Goal: Task Accomplishment & Management: Manage account settings

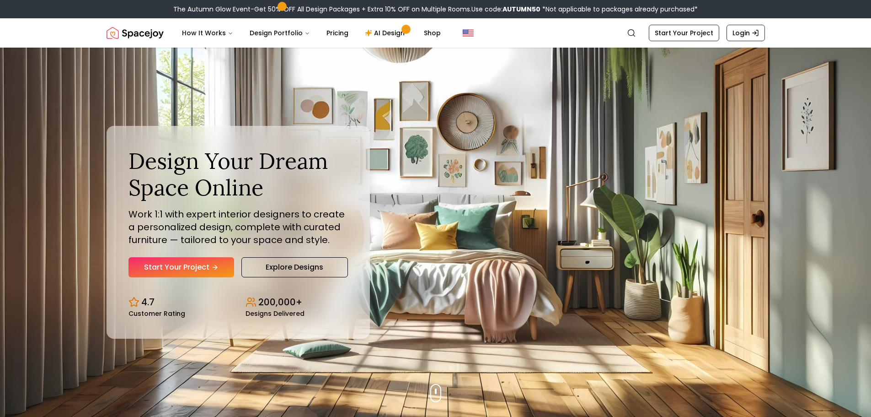
click at [531, 20] on nav "Spacejoy Search How It Works Design Portfolio Pricing AI Design Shop Search Sta…" at bounding box center [436, 32] width 659 height 29
click at [544, 48] on div "Design Your Dream Space Online Work 1:1 with expert interior designers to creat…" at bounding box center [436, 232] width 703 height 369
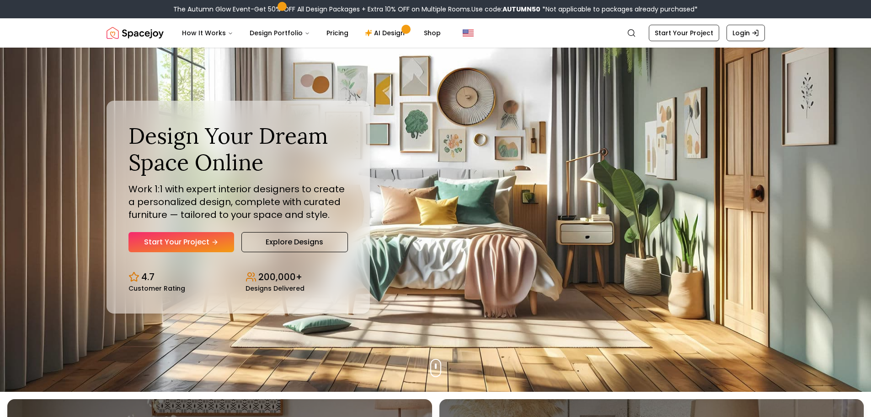
scroll to position [26, 0]
drag, startPoint x: 587, startPoint y: 111, endPoint x: 599, endPoint y: 119, distance: 14.1
click at [599, 119] on div "Design Your Dream Space Online Work 1:1 with expert interior designers to creat…" at bounding box center [436, 206] width 703 height 369
click at [598, 117] on div "Design Your Dream Space Online Work 1:1 with expert interior designers to creat…" at bounding box center [436, 206] width 703 height 369
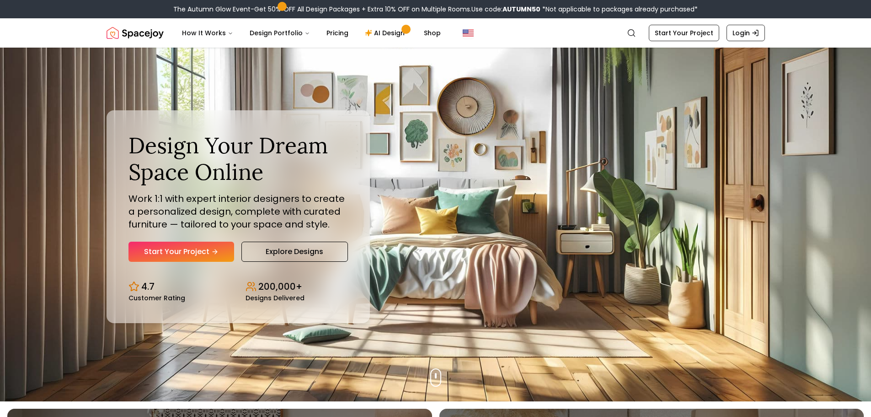
click at [589, 95] on div "Design Your Dream Space Online Work 1:1 with expert interior designers to creat…" at bounding box center [436, 216] width 703 height 369
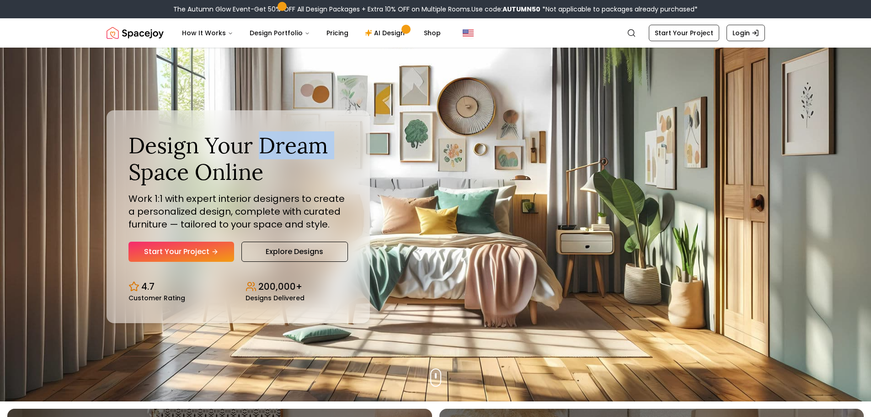
click at [590, 97] on div "Design Your Dream Space Online Work 1:1 with expert interior designers to creat…" at bounding box center [436, 216] width 703 height 369
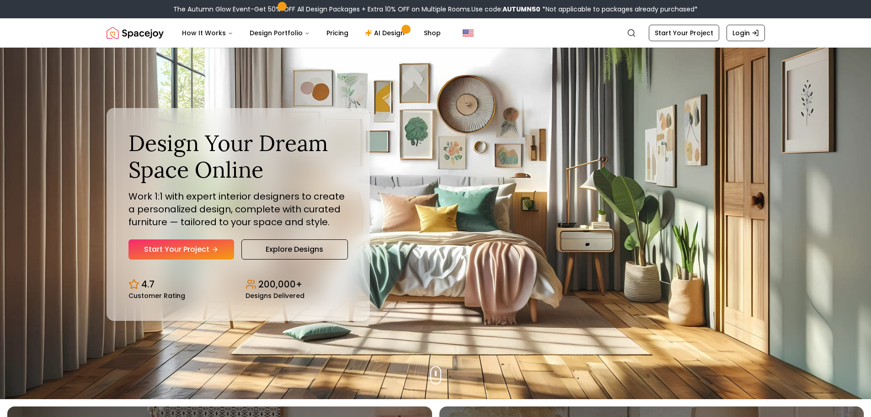
scroll to position [11, 0]
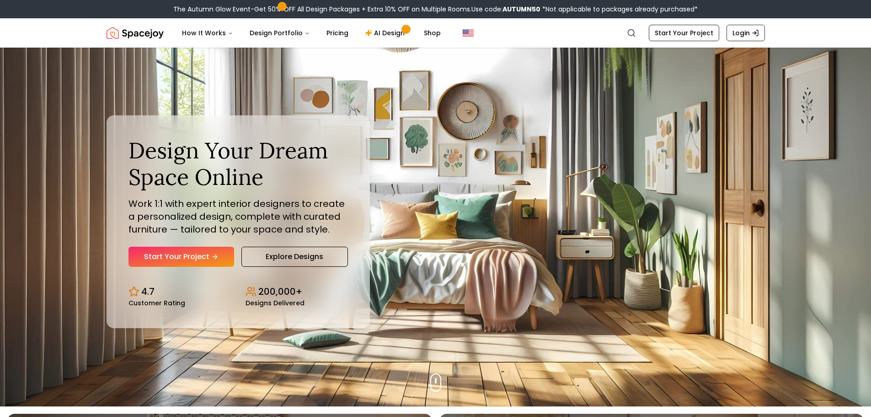
click at [602, 116] on div "Design Your Dream Space Online Work 1:1 with expert interior designers to creat…" at bounding box center [436, 221] width 703 height 369
click at [566, 97] on div "Design Your Dream Space Online Work 1:1 with expert interior designers to creat…" at bounding box center [436, 221] width 703 height 369
click at [509, 87] on div "Design Your Dream Space Online Work 1:1 with expert interior designers to creat…" at bounding box center [436, 222] width 703 height 369
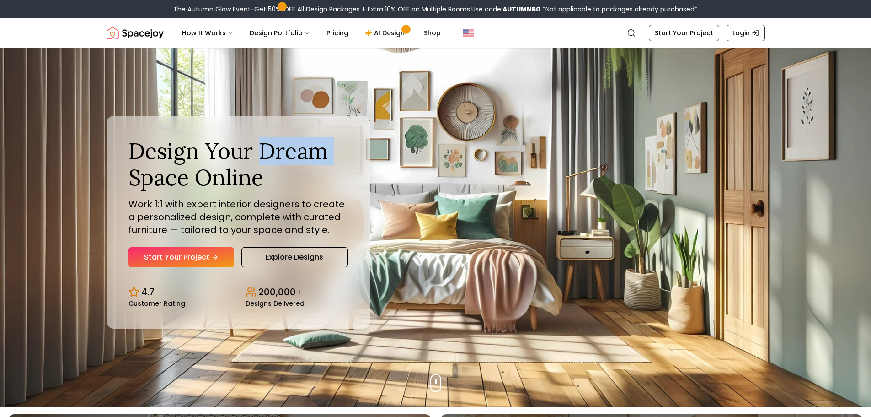
click at [509, 87] on div "Design Your Dream Space Online Work 1:1 with expert interior designers to creat…" at bounding box center [436, 222] width 703 height 369
click at [511, 91] on div "Design Your Dream Space Online Work 1:1 with expert interior designers to creat…" at bounding box center [436, 222] width 703 height 369
click at [529, 102] on div "Design Your Dream Space Online Work 1:1 with expert interior designers to creat…" at bounding box center [436, 222] width 703 height 369
click at [560, 93] on div "Design Your Dream Space Online Work 1:1 with expert interior designers to creat…" at bounding box center [436, 222] width 703 height 369
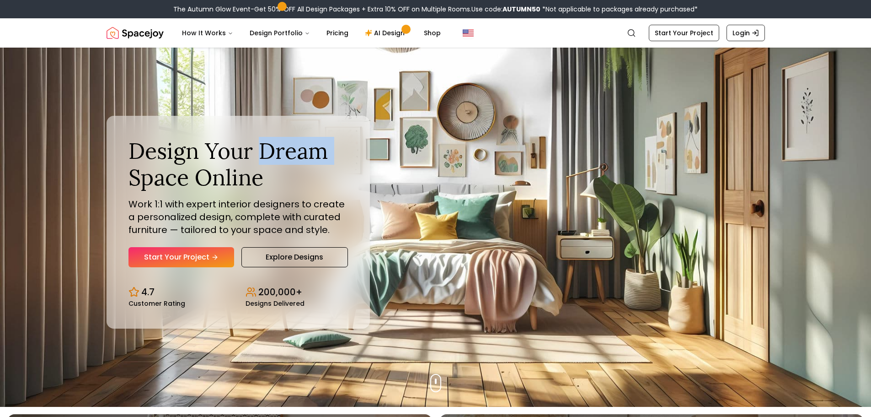
click at [537, 70] on div "Design Your Dream Space Online Work 1:1 with expert interior designers to creat…" at bounding box center [436, 222] width 703 height 369
click at [500, 50] on div "Design Your Dream Space Online Work 1:1 with expert interior designers to creat…" at bounding box center [436, 222] width 703 height 369
click at [507, 50] on div "Design Your Dream Space Online Work 1:1 with expert interior designers to creat…" at bounding box center [436, 222] width 703 height 369
click at [490, 20] on nav "Spacejoy Search How It Works Design Portfolio Pricing AI Design Shop Search Sta…" at bounding box center [436, 32] width 659 height 29
click at [472, 13] on span "Use code: AUTUMN50" at bounding box center [506, 9] width 69 height 9
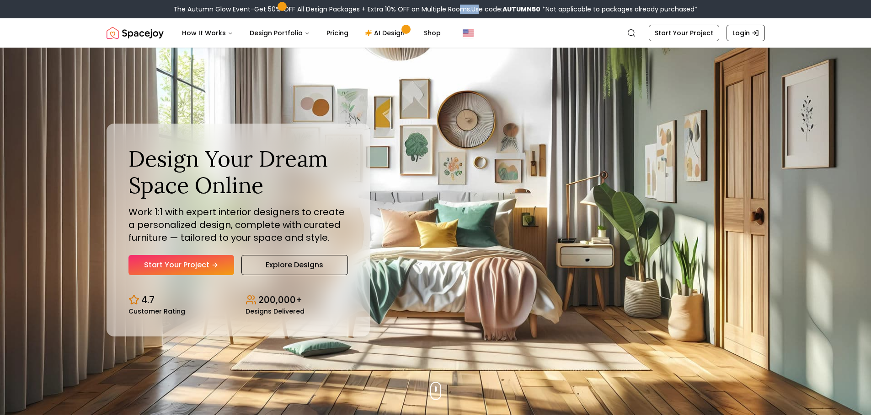
scroll to position [0, 0]
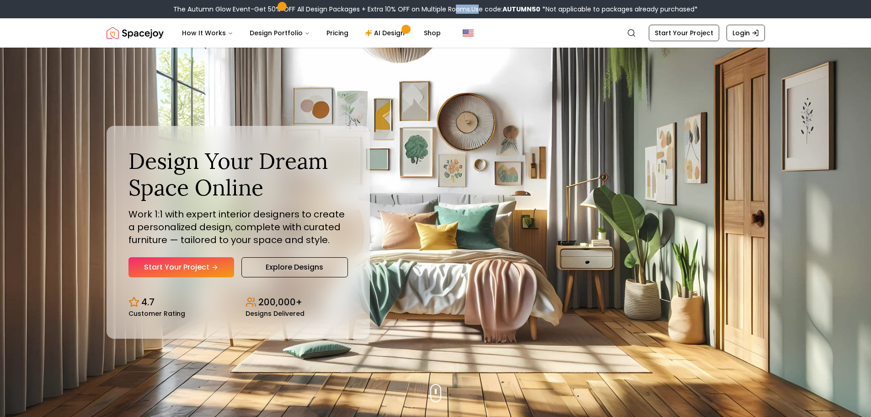
drag, startPoint x: 473, startPoint y: 18, endPoint x: 454, endPoint y: 7, distance: 21.9
click at [454, 7] on div "The Autumn Glow Event-Get 50% OFF All Design Packages + Extra 10% OFF on Multip…" at bounding box center [435, 9] width 871 height 18
click at [454, 7] on div "The Autumn Glow Event-Get 50% OFF All Design Packages + Extra 10% OFF on Multip…" at bounding box center [435, 9] width 525 height 9
click at [466, 21] on nav "Spacejoy Search How It Works Design Portfolio Pricing AI Design Shop Search Sta…" at bounding box center [436, 32] width 659 height 29
click at [473, 24] on button "Global" at bounding box center [469, 33] width 26 height 18
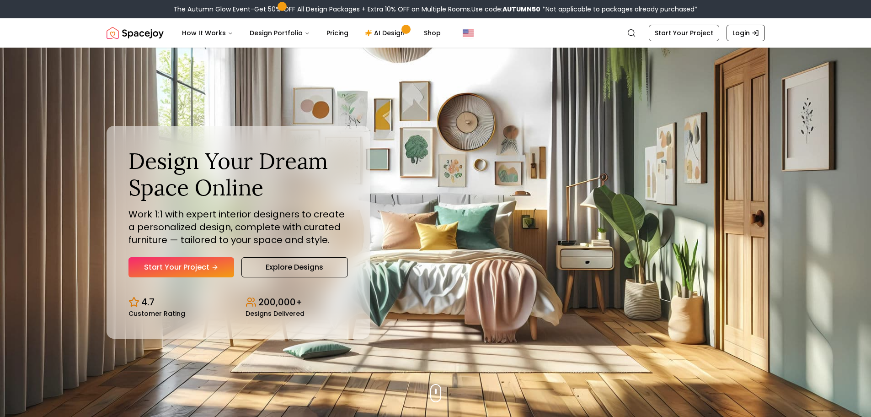
click at [464, 21] on nav "Spacejoy Search How It Works Design Portfolio Pricing AI Design Shop Search Sta…" at bounding box center [436, 32] width 659 height 29
click at [755, 30] on icon "Global" at bounding box center [755, 32] width 7 height 7
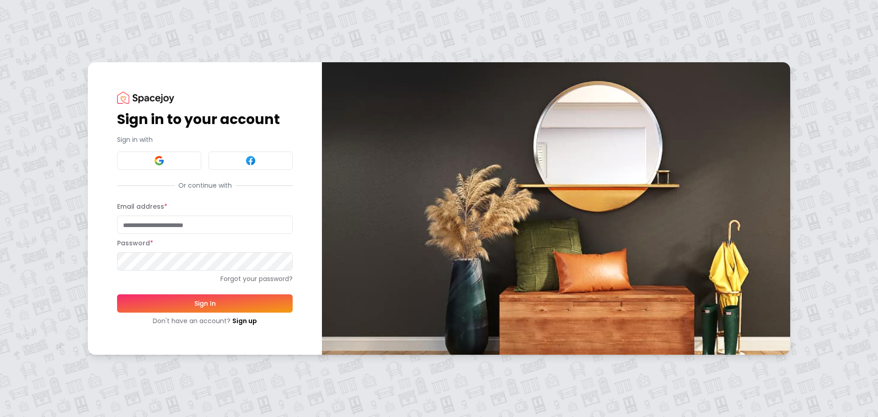
type input "**********"
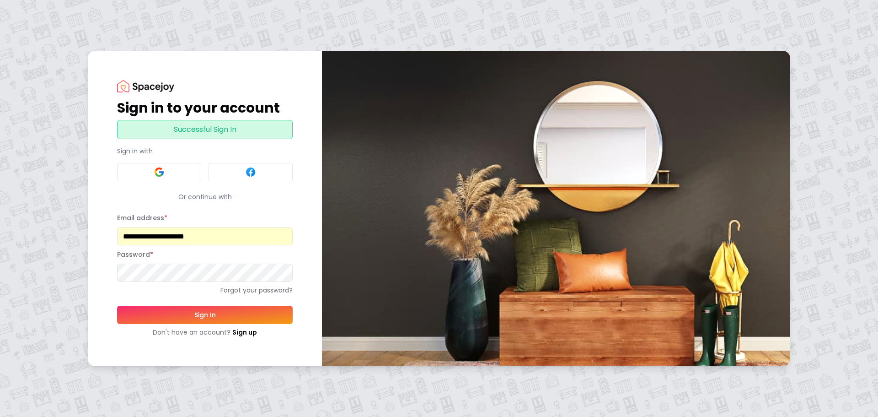
click at [210, 313] on button "Sign In" at bounding box center [205, 315] width 176 height 18
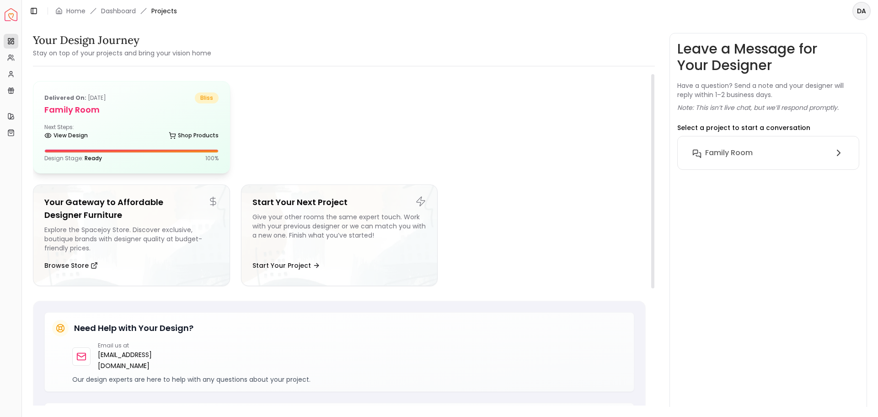
click at [133, 143] on div "Delivered on: Aug 03, 2025 bliss Family Room Next Steps: View Design Shop Produ…" at bounding box center [131, 126] width 196 height 91
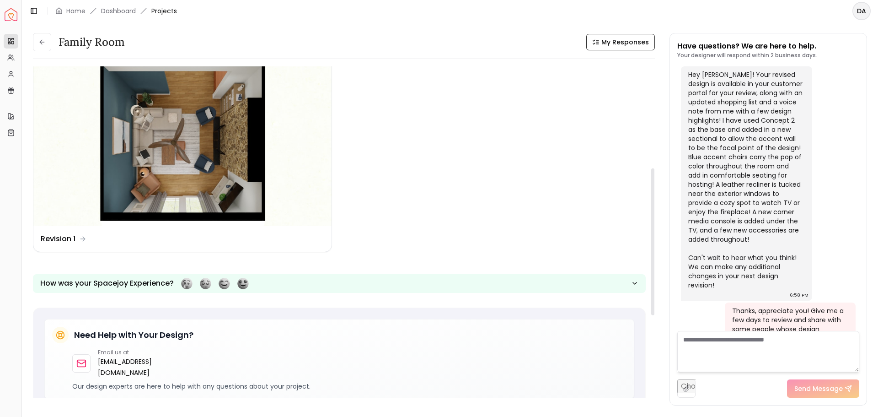
scroll to position [229, 0]
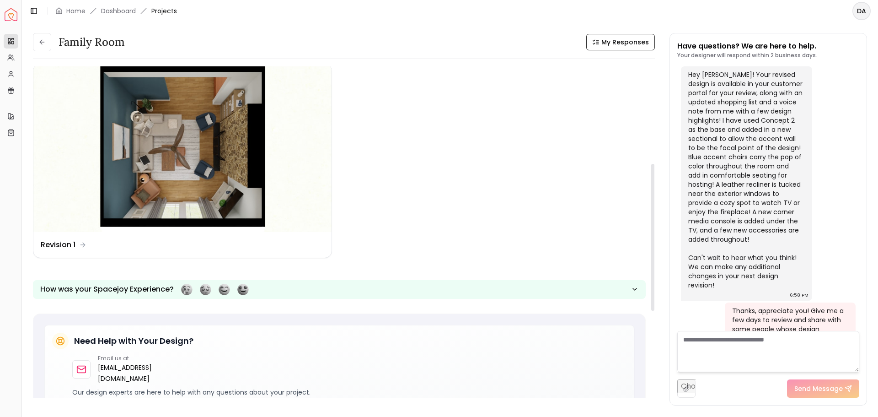
scroll to position [219, 0]
click at [397, 330] on div "Need Help with Your Design? Email us at hello@spacejoy.com Our design experts a…" at bounding box center [339, 365] width 590 height 80
click at [428, 345] on div "Need Help with Your Design?" at bounding box center [339, 341] width 575 height 16
click at [371, 361] on div "Email us at hello@spacejoy.com" at bounding box center [349, 369] width 554 height 29
click at [366, 361] on div "Email us at hello@spacejoy.com" at bounding box center [349, 369] width 554 height 29
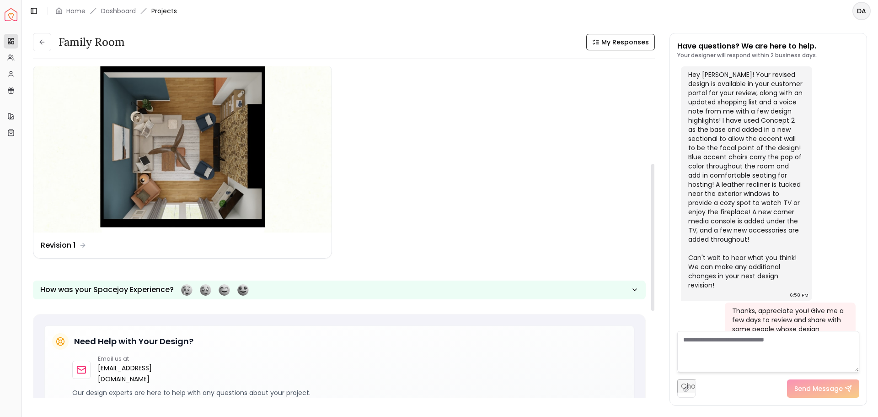
click at [325, 344] on div "Need Help with Your Design?" at bounding box center [339, 341] width 575 height 16
click at [347, 336] on div "Need Help with Your Design?" at bounding box center [339, 341] width 575 height 16
click at [329, 341] on div "Need Help with Your Design?" at bounding box center [339, 341] width 575 height 16
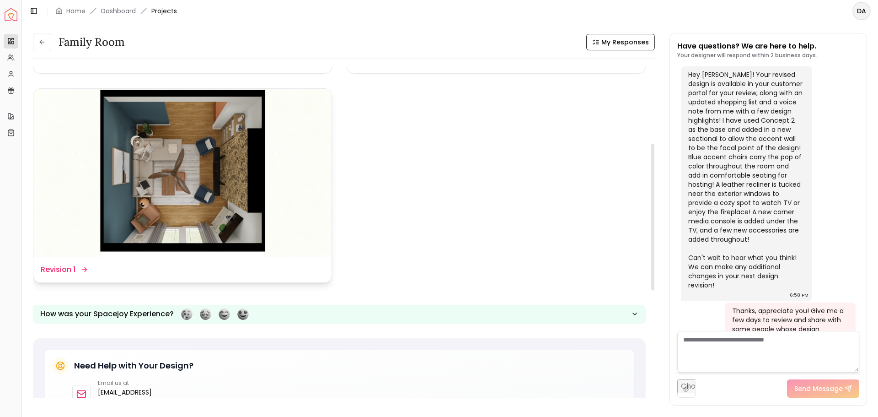
scroll to position [173, 0]
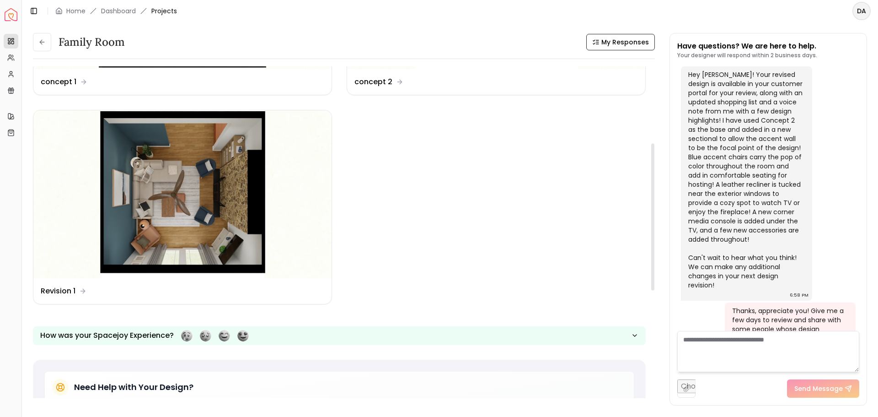
click at [183, 182] on img at bounding box center [182, 194] width 298 height 168
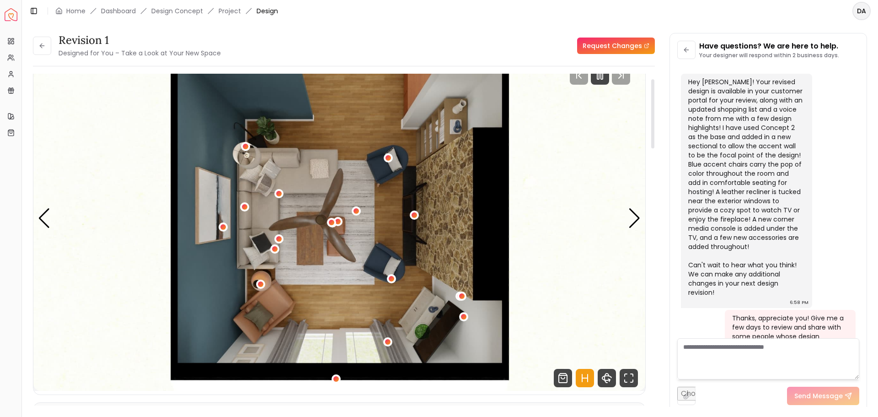
scroll to position [46, 0]
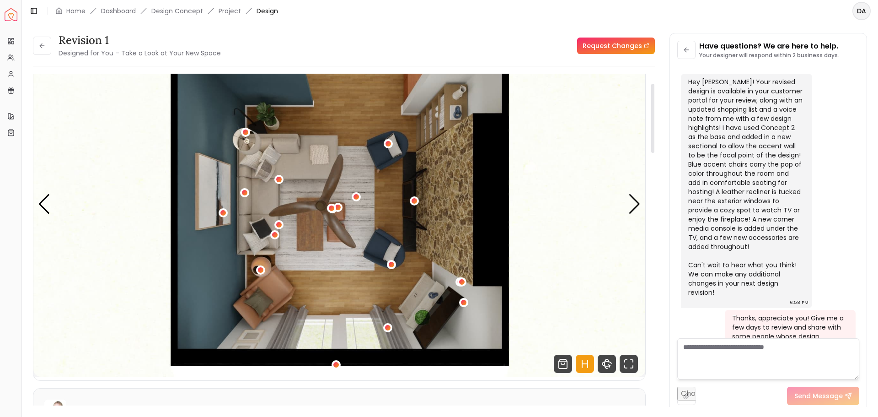
click at [596, 117] on img "1 / 5" at bounding box center [339, 204] width 612 height 344
click at [595, 117] on img "1 / 5" at bounding box center [339, 204] width 612 height 344
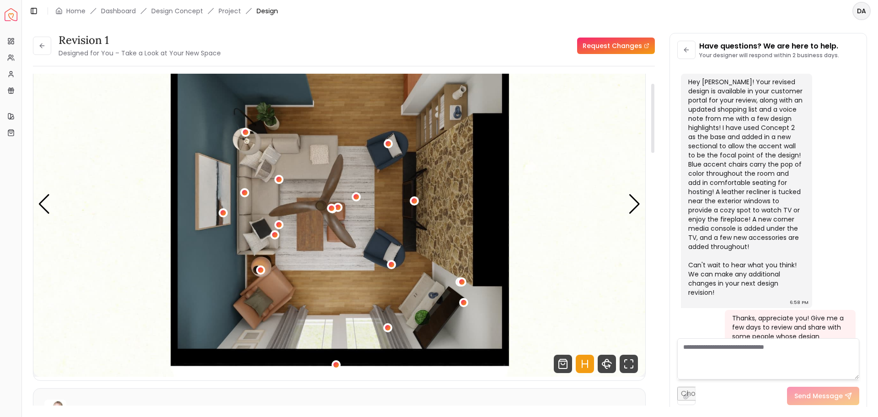
click at [595, 117] on img "1 / 5" at bounding box center [339, 204] width 612 height 344
click at [626, 143] on img "1 / 5" at bounding box center [339, 204] width 612 height 344
click at [691, 186] on div "Hey Dave! Your revised design is available in your customer portal for your rev…" at bounding box center [745, 187] width 115 height 220
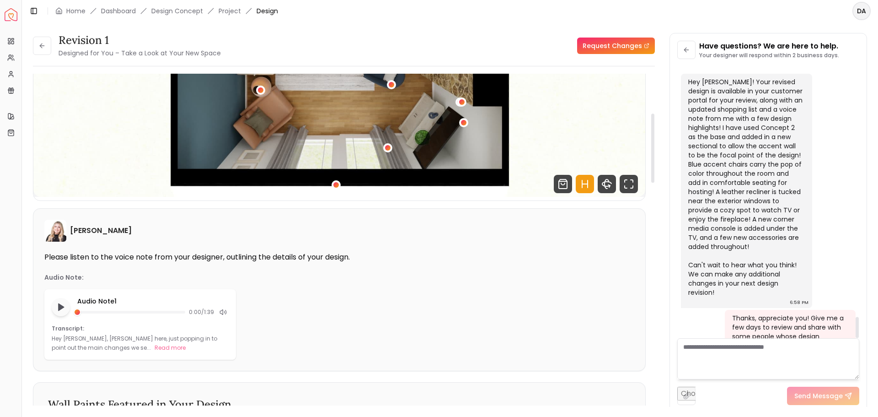
scroll to position [274, 0]
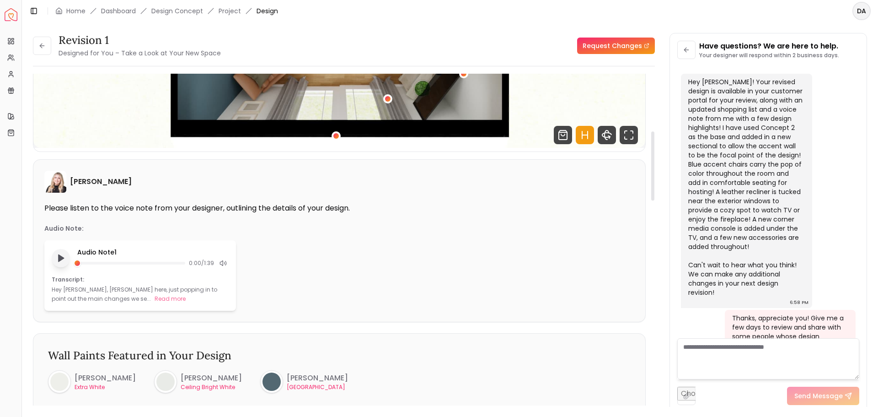
click at [57, 254] on icon "Play audio note" at bounding box center [60, 257] width 9 height 9
click at [155, 300] on button "Read more" at bounding box center [170, 298] width 31 height 9
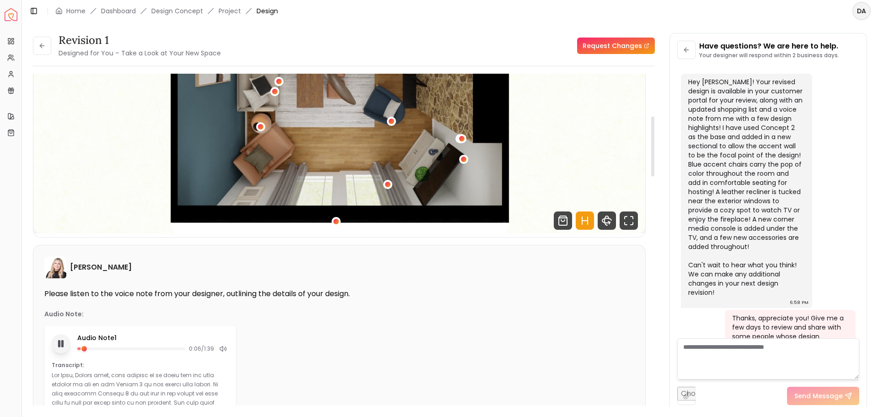
scroll to position [183, 0]
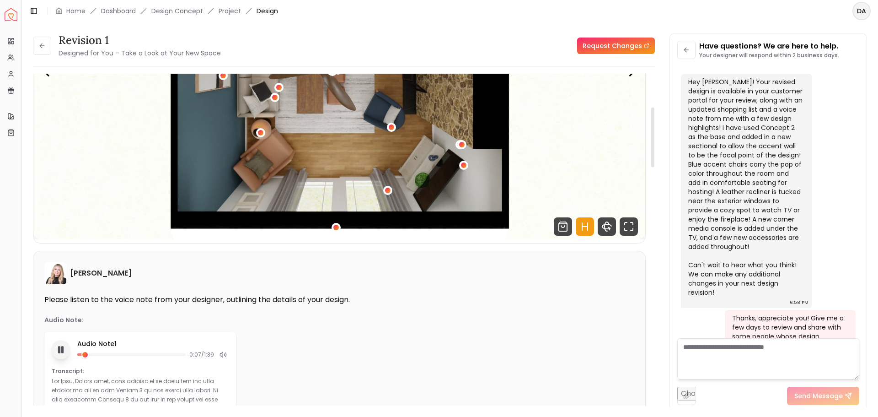
click at [359, 111] on img "1 / 5" at bounding box center [339, 67] width 612 height 344
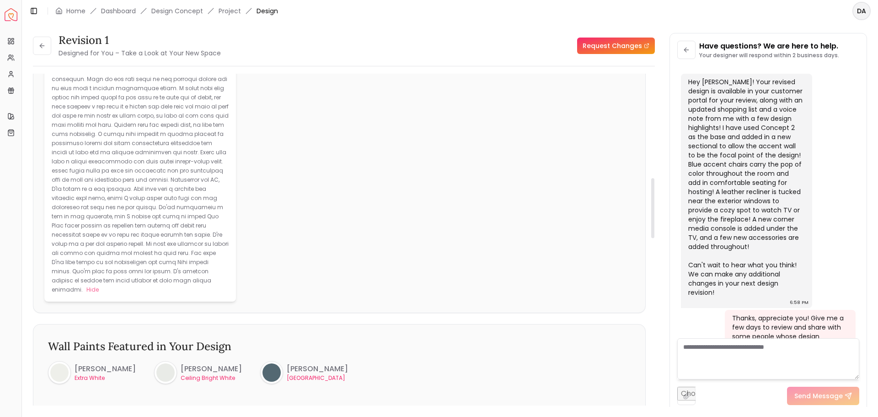
scroll to position [595, 0]
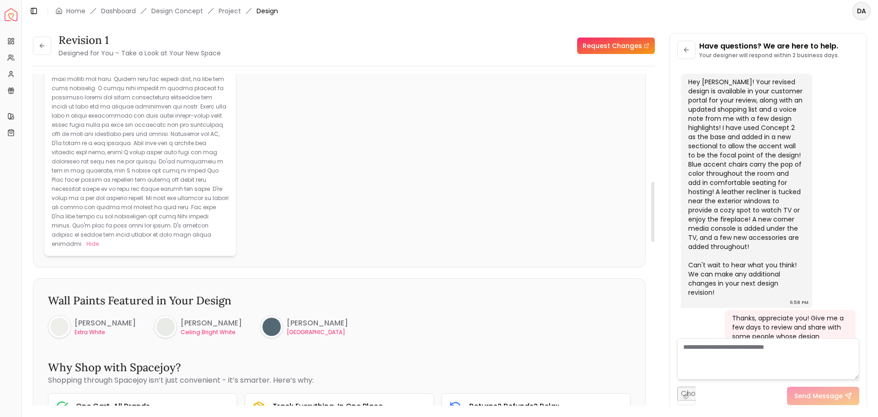
click at [86, 175] on p at bounding box center [140, 106] width 177 height 282
click at [85, 175] on p at bounding box center [140, 106] width 177 height 282
click at [95, 178] on p at bounding box center [140, 106] width 177 height 282
click at [97, 174] on p at bounding box center [140, 106] width 177 height 282
click at [96, 148] on p at bounding box center [140, 106] width 177 height 282
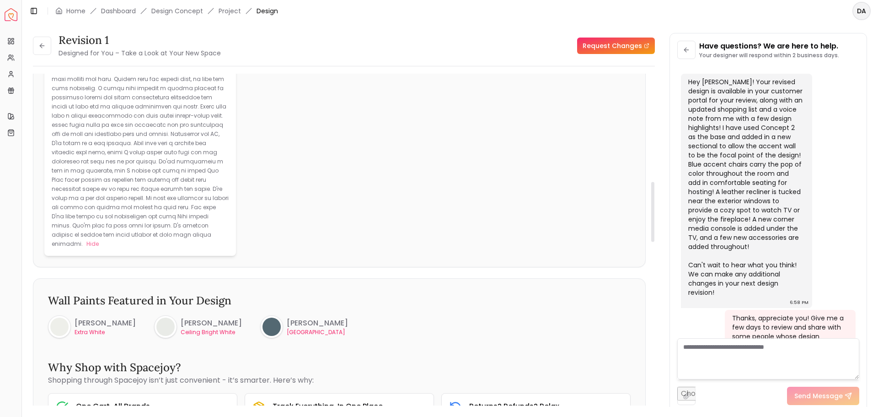
click at [91, 141] on p at bounding box center [140, 106] width 177 height 282
click at [83, 133] on p at bounding box center [140, 106] width 177 height 282
click at [93, 131] on p at bounding box center [140, 106] width 177 height 282
click at [94, 130] on p at bounding box center [140, 106] width 177 height 282
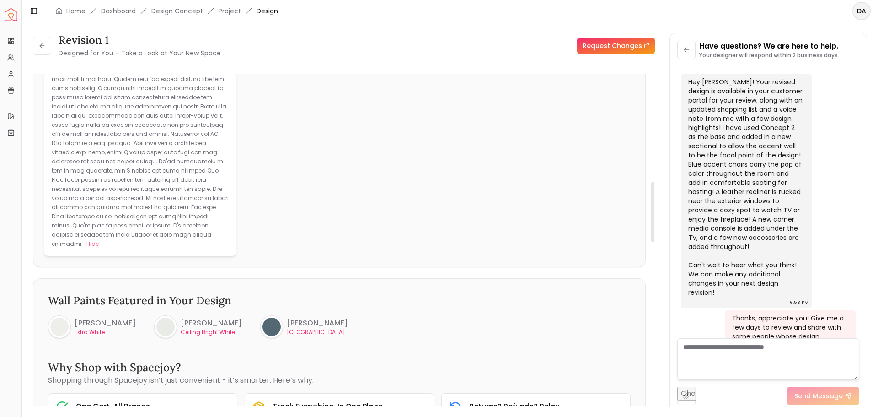
click at [94, 130] on p at bounding box center [140, 106] width 177 height 282
click at [88, 132] on p at bounding box center [140, 106] width 177 height 282
click at [88, 130] on p at bounding box center [140, 106] width 177 height 282
click at [94, 132] on p at bounding box center [140, 106] width 177 height 282
click at [103, 132] on p at bounding box center [140, 106] width 177 height 282
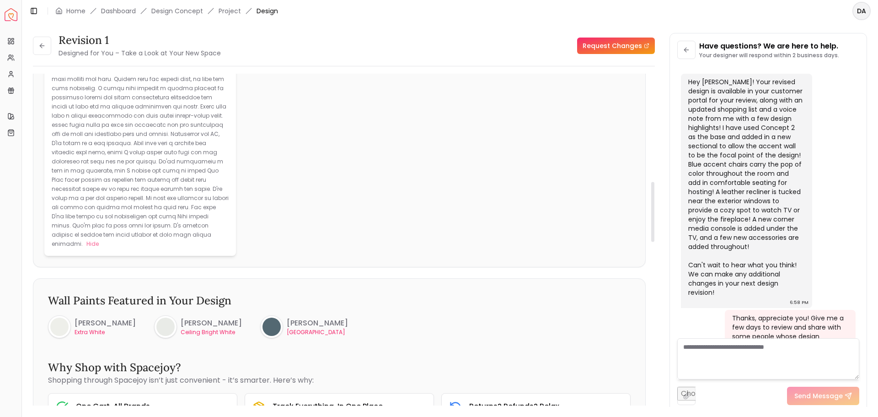
click at [103, 132] on p at bounding box center [140, 106] width 177 height 282
click at [107, 129] on div "Hide" at bounding box center [140, 107] width 177 height 284
click at [120, 132] on p at bounding box center [140, 106] width 177 height 282
drag, startPoint x: 120, startPoint y: 132, endPoint x: 113, endPoint y: 130, distance: 6.7
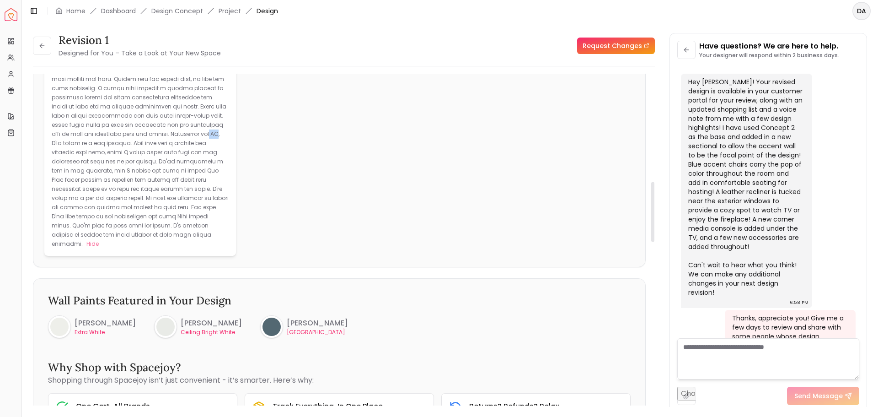
click at [113, 130] on p at bounding box center [140, 106] width 177 height 282
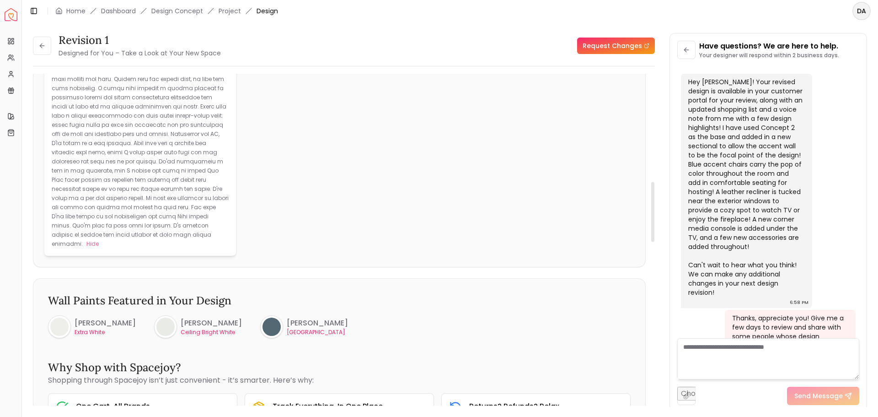
click at [86, 146] on p at bounding box center [140, 106] width 177 height 282
click at [80, 145] on p at bounding box center [140, 106] width 177 height 282
click at [117, 172] on p at bounding box center [140, 106] width 177 height 282
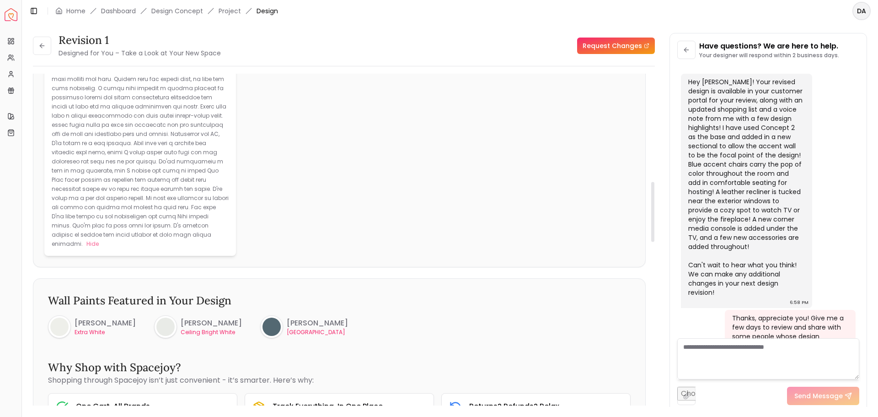
click at [117, 171] on p at bounding box center [140, 106] width 177 height 282
click at [30, 84] on div "Revision 1 Designed for You – Take a Look at Your New Space Request Changes Rev…" at bounding box center [450, 214] width 856 height 385
click at [32, 59] on div "Revision 1 Designed for You – Take a Look at Your New Space Request Changes Rev…" at bounding box center [450, 214] width 856 height 385
click at [31, 55] on div "Revision 1 Designed for You – Take a Look at Your New Space Request Changes Rev…" at bounding box center [450, 214] width 856 height 385
click at [30, 43] on div "Revision 1 Designed for You – Take a Look at Your New Space Request Changes Rev…" at bounding box center [450, 214] width 856 height 385
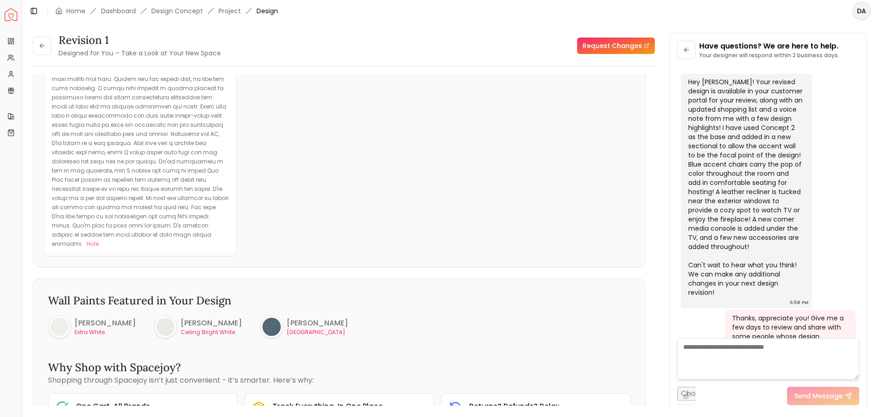
click at [7, 49] on ul "Projects My Referrals My Profile Gift Card Balance" at bounding box center [11, 66] width 14 height 64
click at [0, 81] on div "Overview Projects My Referrals My Profile Gift Card Balance" at bounding box center [10, 65] width 21 height 71
click at [20, 66] on button "Toggle Sidebar" at bounding box center [21, 208] width 7 height 417
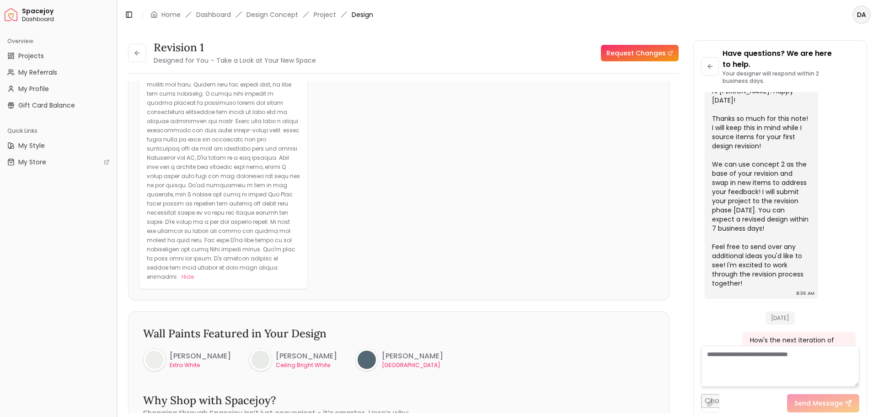
scroll to position [554, 0]
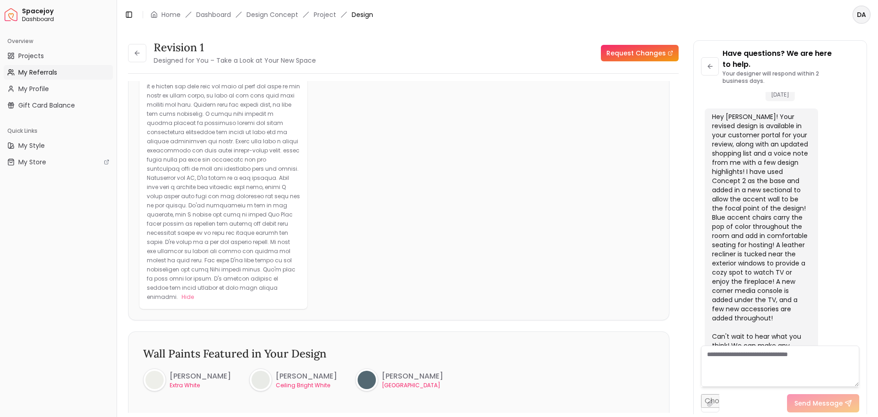
click at [18, 74] on link "My Referrals" at bounding box center [58, 72] width 109 height 15
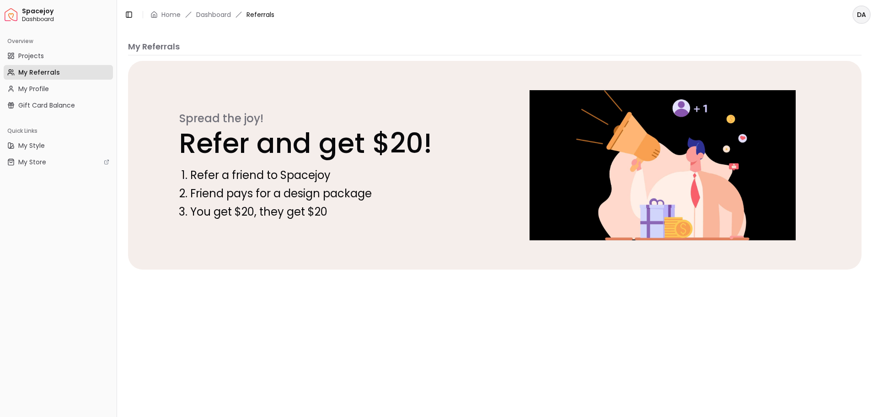
click at [18, 74] on link "My Referrals" at bounding box center [58, 72] width 109 height 15
click at [20, 61] on link "Projects" at bounding box center [58, 55] width 109 height 15
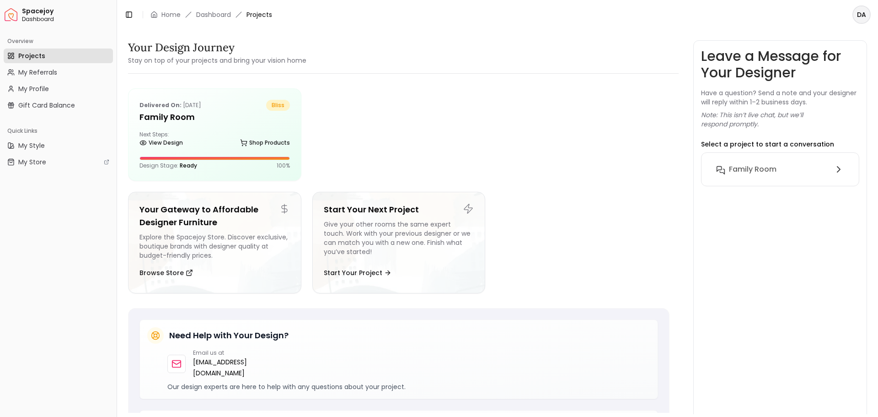
click at [15, 58] on link "Projects" at bounding box center [58, 55] width 109 height 15
click at [15, 63] on link "Projects" at bounding box center [58, 55] width 109 height 15
click at [18, 56] on span "Projects" at bounding box center [31, 55] width 27 height 9
click at [21, 51] on span "Projects" at bounding box center [31, 55] width 27 height 9
click at [19, 31] on div "Overview Projects My Referrals My Profile Gift Card Balance" at bounding box center [58, 73] width 117 height 86
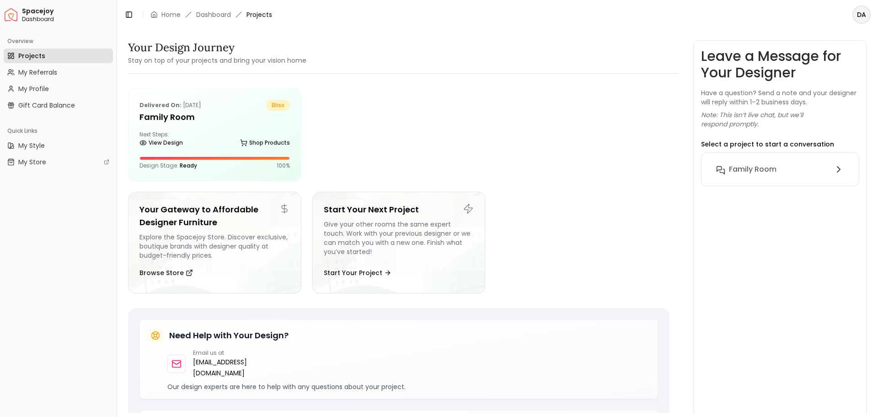
click at [23, 20] on span "Dashboard" at bounding box center [67, 19] width 91 height 7
drag, startPoint x: 0, startPoint y: 0, endPoint x: 16, endPoint y: -9, distance: 18.6
click at [16, 0] on html "Spacejoy Dashboard Overview Projects My Referrals My Profile Gift Card Balance …" at bounding box center [439, 208] width 878 height 417
